Goal: Information Seeking & Learning: Learn about a topic

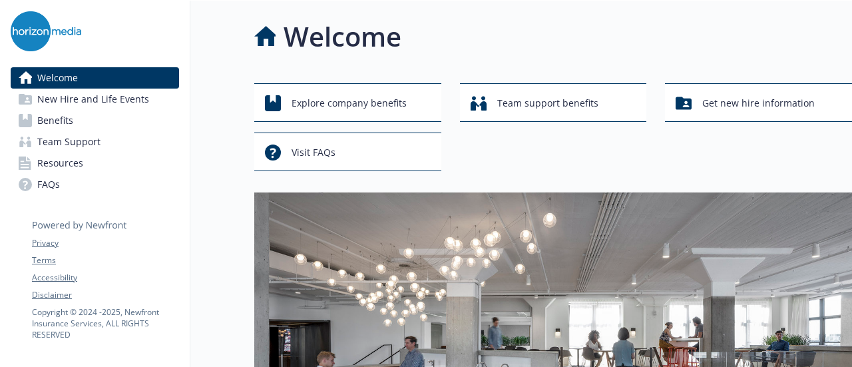
click at [65, 114] on span "Benefits" at bounding box center [55, 120] width 36 height 21
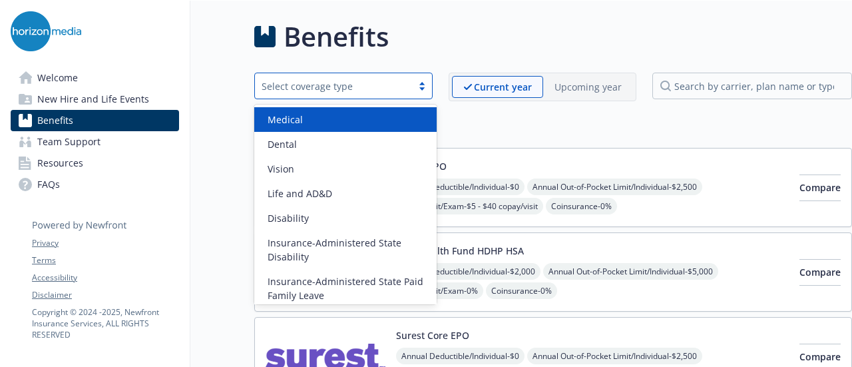
click at [402, 94] on div "Select coverage type" at bounding box center [343, 86] width 178 height 27
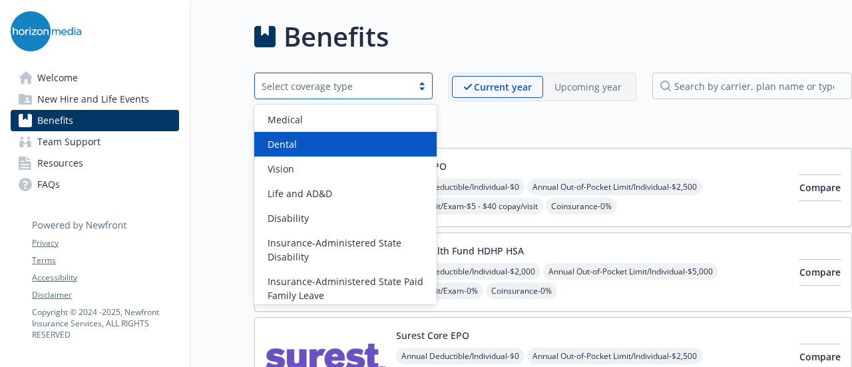
click at [373, 138] on div "Dental" at bounding box center [345, 144] width 166 height 14
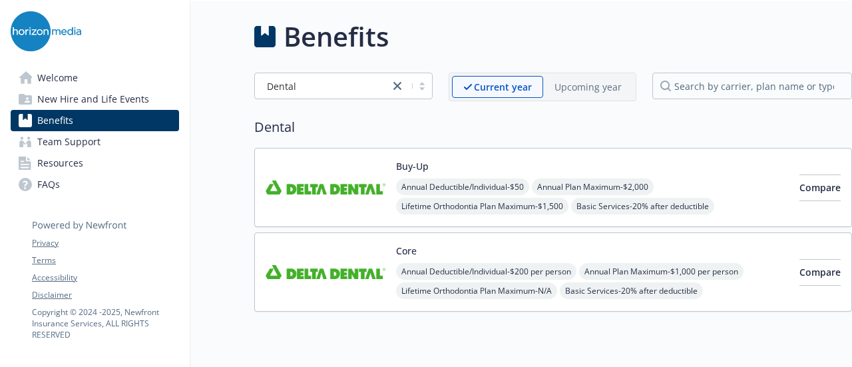
click at [396, 254] on button "Core" at bounding box center [406, 251] width 21 height 14
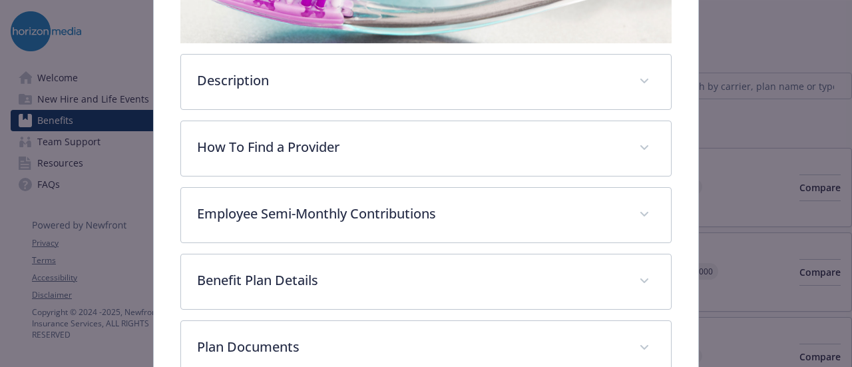
scroll to position [335, 0]
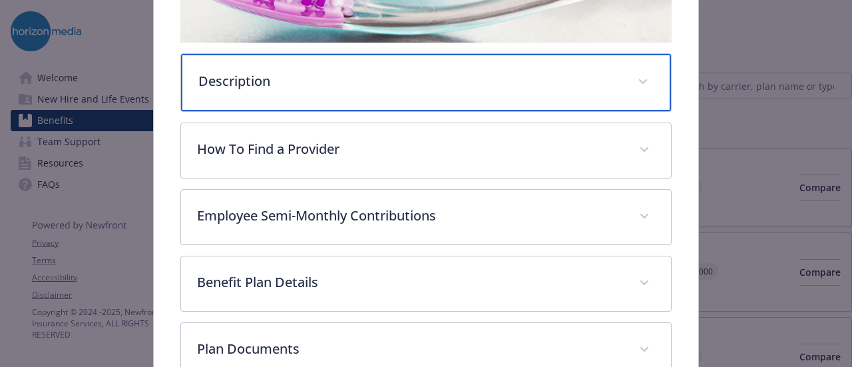
click at [478, 79] on p "Description" at bounding box center [409, 81] width 423 height 20
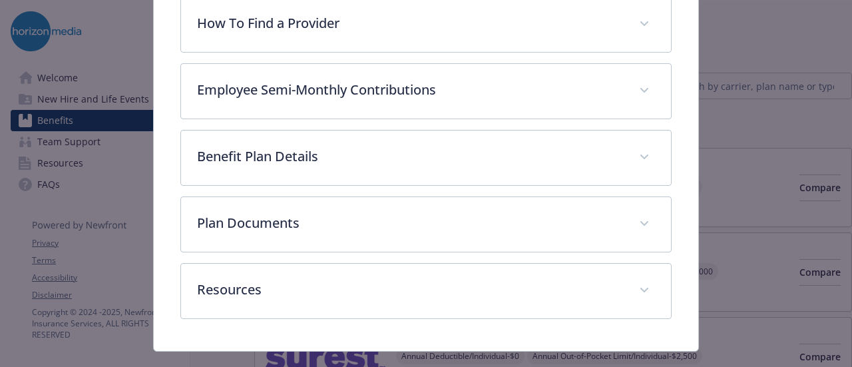
scroll to position [765, 0]
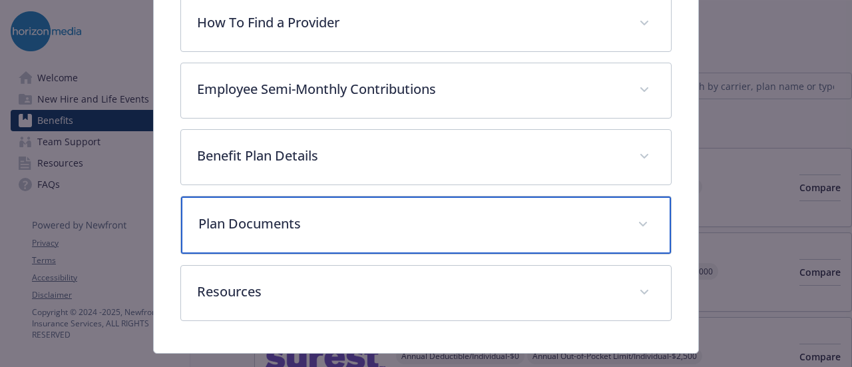
click at [380, 219] on div "Plan Documents" at bounding box center [425, 224] width 489 height 57
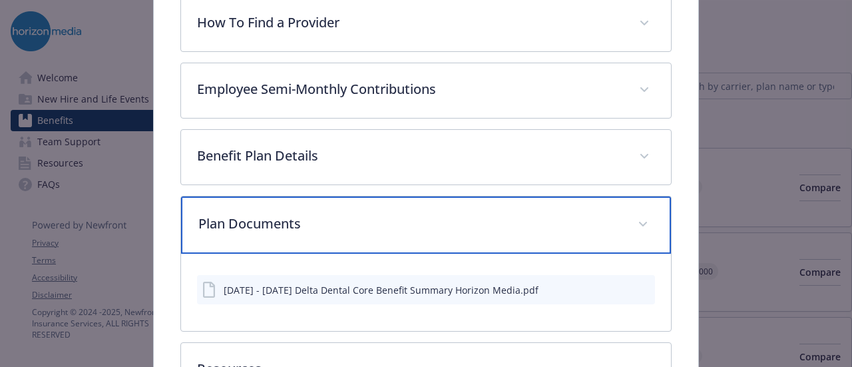
scroll to position [805, 0]
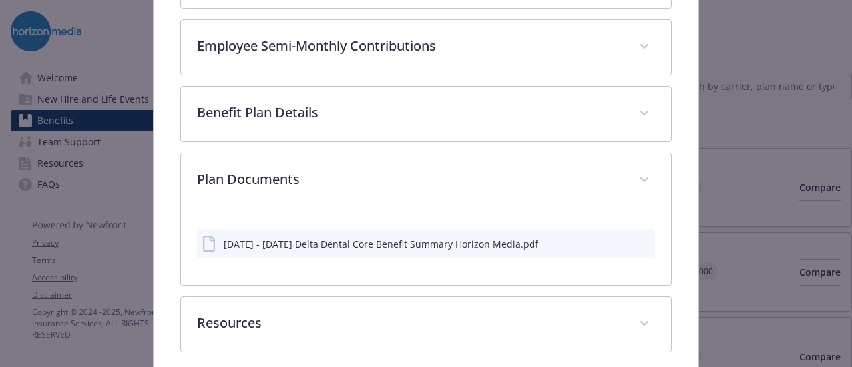
click at [384, 237] on div "[DATE] - [DATE] Delta Dental Core Benefit Summary Horizon Media.pdf" at bounding box center [381, 244] width 315 height 14
click at [638, 238] on icon "preview file" at bounding box center [642, 242] width 12 height 9
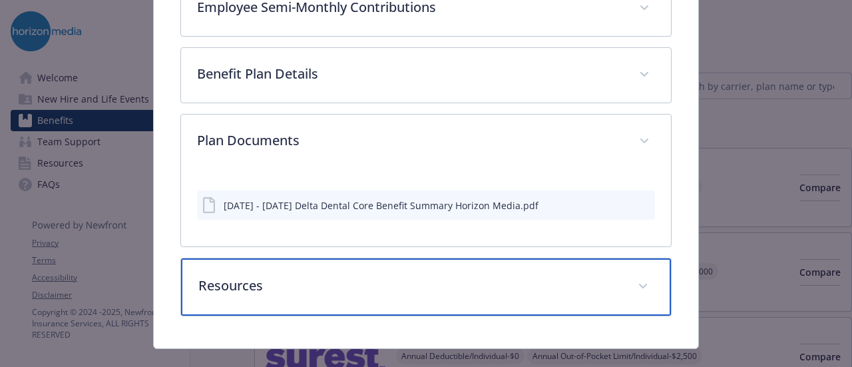
click at [362, 258] on div "Resources" at bounding box center [425, 286] width 489 height 57
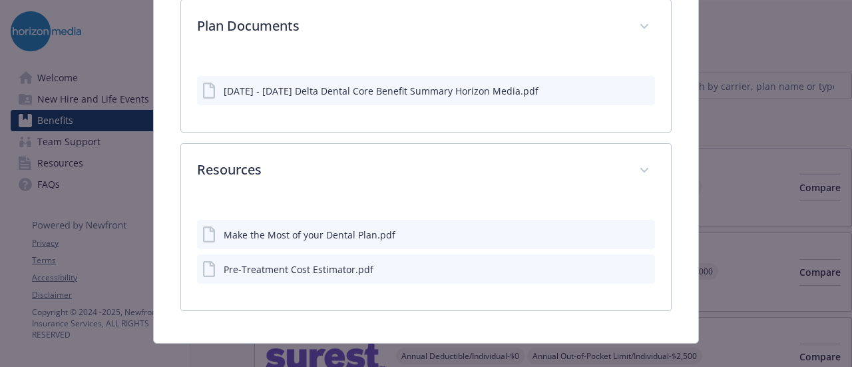
scroll to position [956, 0]
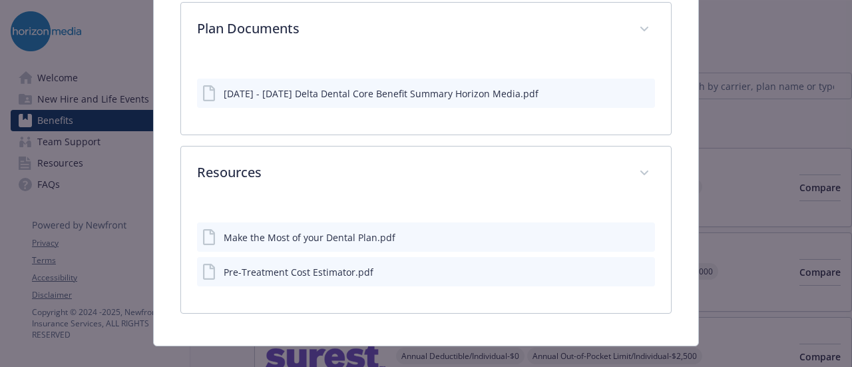
click at [640, 230] on button "preview file" at bounding box center [642, 236] width 15 height 12
